Goal: Information Seeking & Learning: Learn about a topic

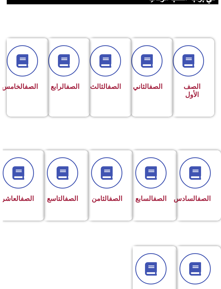
scroll to position [108, -3]
click at [17, 172] on icon at bounding box center [18, 172] width 13 height 13
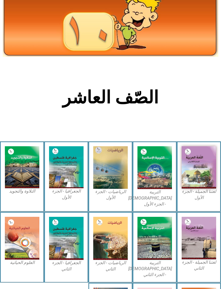
scroll to position [30, 0]
click at [162, 164] on img at bounding box center [154, 167] width 34 height 43
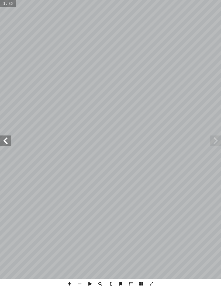
click at [5, 137] on span at bounding box center [5, 140] width 11 height 11
click at [6, 140] on span at bounding box center [5, 140] width 11 height 11
click at [10, 140] on span at bounding box center [5, 140] width 11 height 11
click at [9, 141] on span at bounding box center [5, 140] width 11 height 11
click at [10, 139] on span at bounding box center [5, 140] width 11 height 11
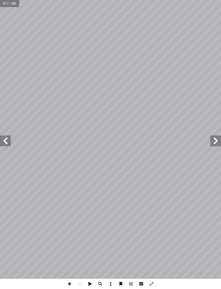
click at [214, 142] on span at bounding box center [215, 140] width 11 height 11
click at [7, 139] on span at bounding box center [5, 140] width 11 height 11
click at [5, 139] on span at bounding box center [5, 140] width 11 height 11
click at [7, 137] on span at bounding box center [5, 140] width 11 height 11
click at [7, 136] on span at bounding box center [5, 140] width 11 height 11
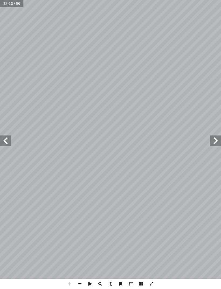
click at [6, 140] on span at bounding box center [5, 140] width 11 height 11
click at [6, 138] on span at bounding box center [5, 140] width 11 height 11
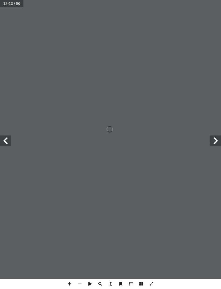
scroll to position [1, 1]
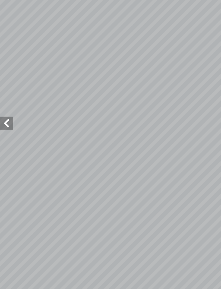
click at [8, 135] on span at bounding box center [5, 140] width 11 height 11
click at [210, 135] on span at bounding box center [215, 140] width 11 height 11
